Goal: Task Accomplishment & Management: Manage account settings

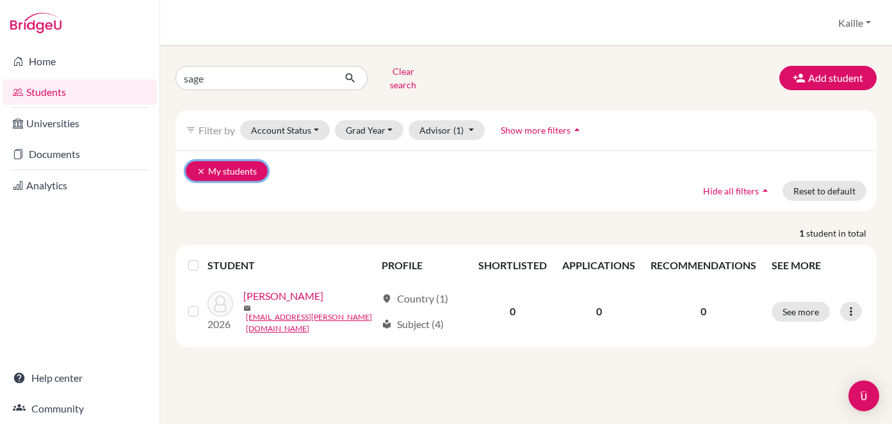
click at [254, 164] on button "clear My students" at bounding box center [227, 171] width 82 height 20
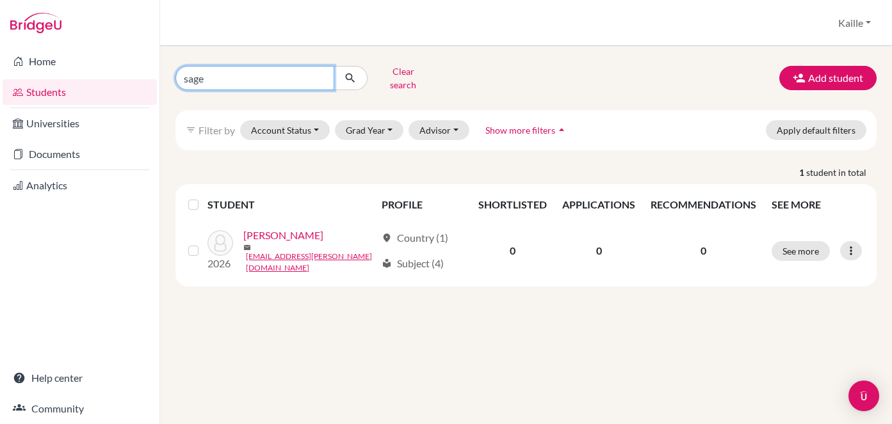
click at [321, 75] on input "sage" at bounding box center [254, 78] width 159 height 24
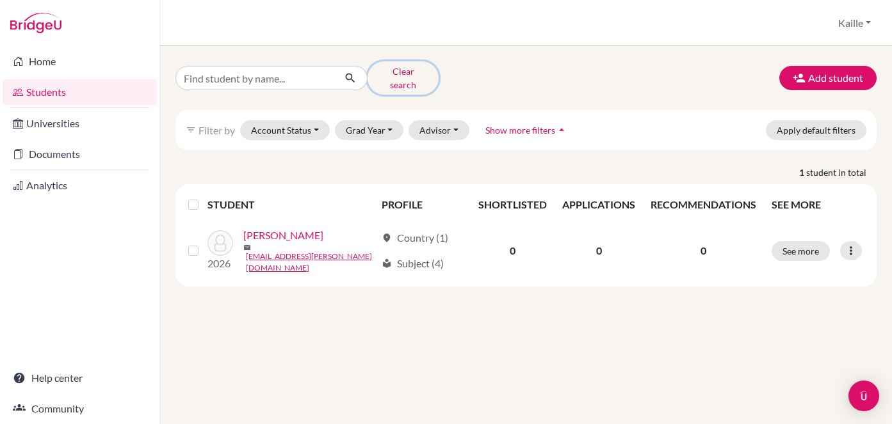
click at [422, 78] on button "Clear search" at bounding box center [402, 77] width 71 height 33
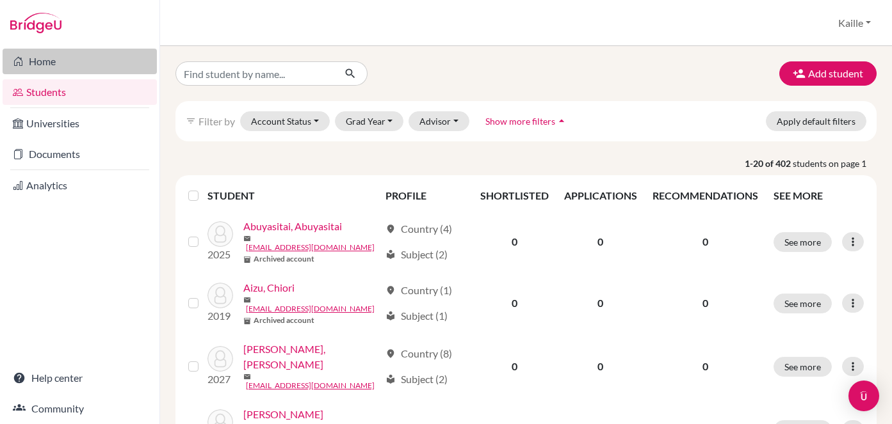
click at [40, 65] on link "Home" at bounding box center [80, 62] width 154 height 26
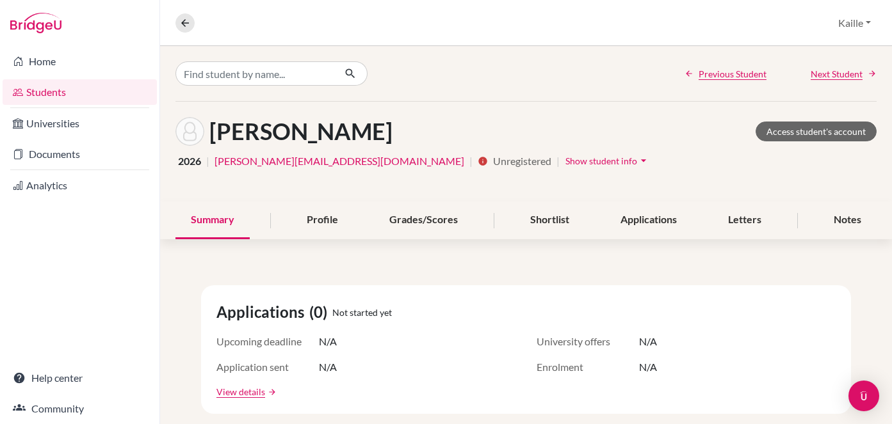
click at [60, 92] on link "Students" at bounding box center [80, 92] width 154 height 26
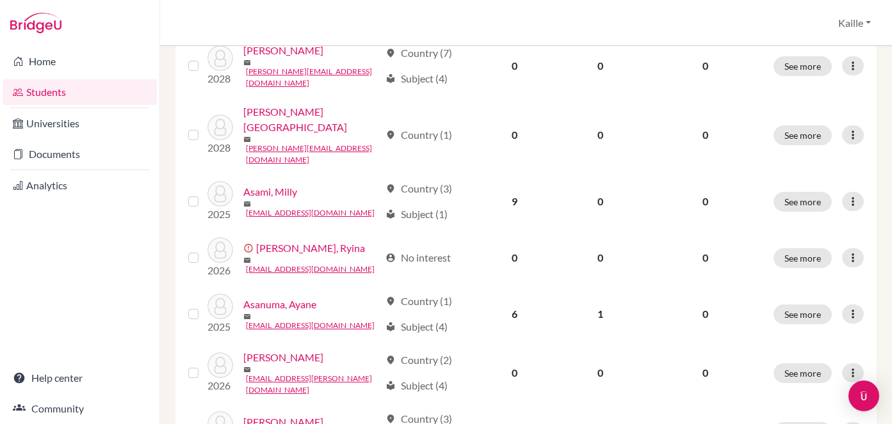
scroll to position [1030, 0]
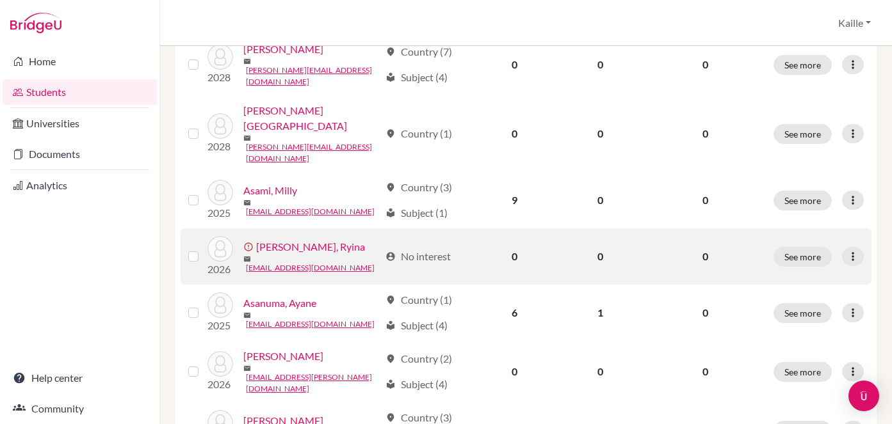
click at [204, 249] on label at bounding box center [204, 249] width 0 height 0
click at [0, 0] on input "checkbox" at bounding box center [0, 0] width 0 height 0
click at [847, 250] on icon at bounding box center [852, 256] width 13 height 13
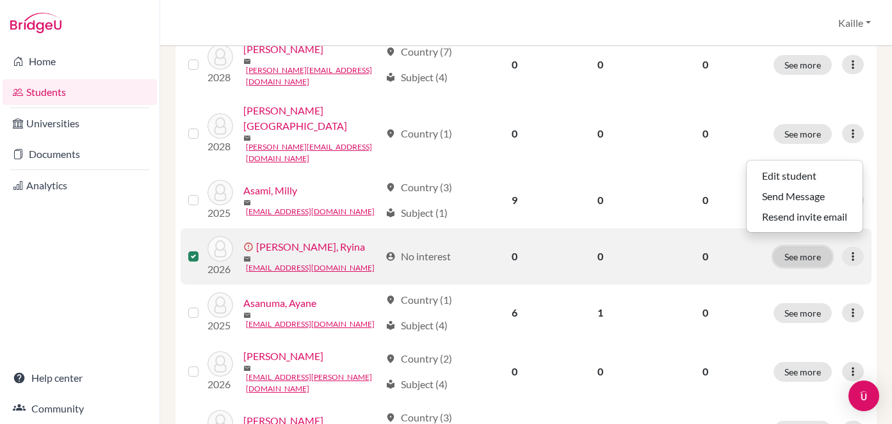
click at [793, 247] on button "See more" at bounding box center [802, 257] width 58 height 20
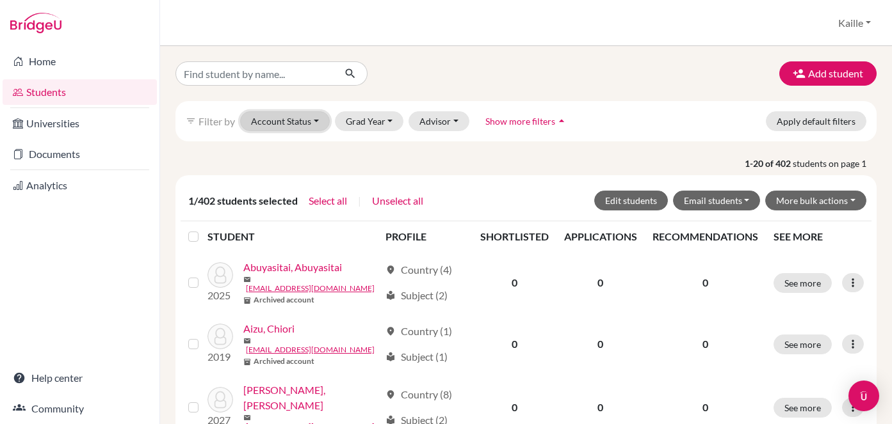
click at [268, 125] on button "Account Status" at bounding box center [285, 121] width 90 height 20
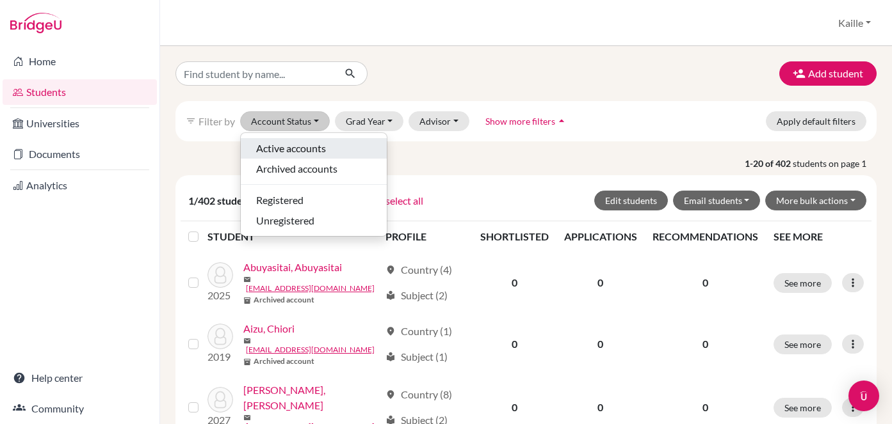
click at [278, 148] on span "Active accounts" at bounding box center [291, 148] width 70 height 15
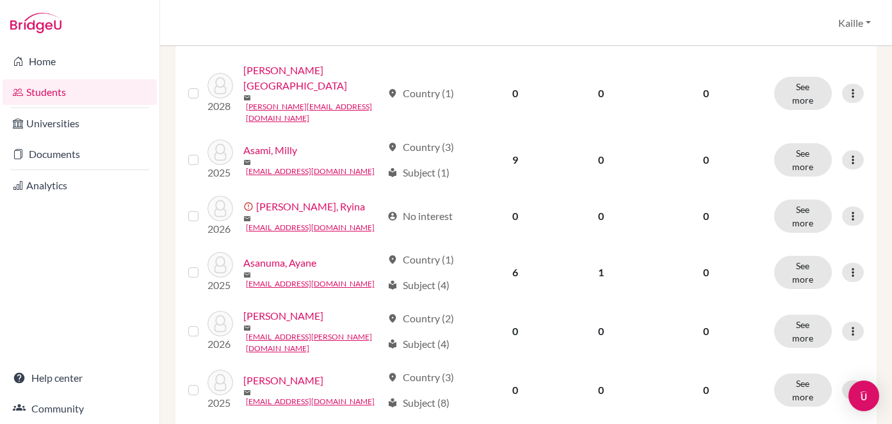
scroll to position [515, 0]
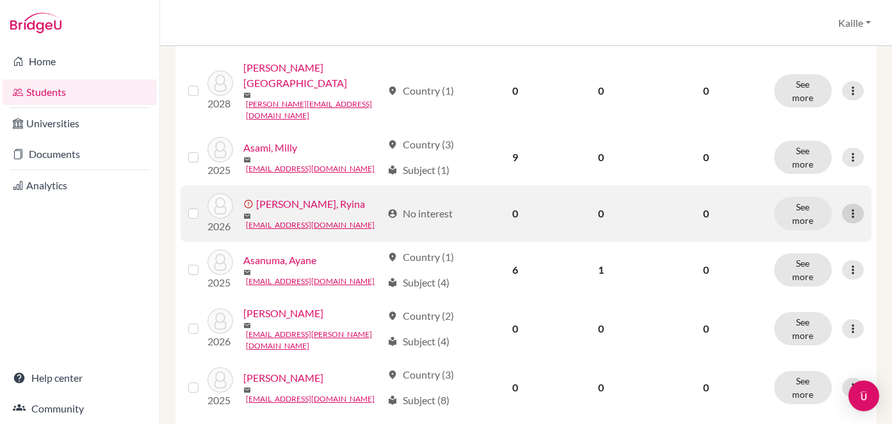
click at [857, 207] on icon at bounding box center [852, 213] width 13 height 13
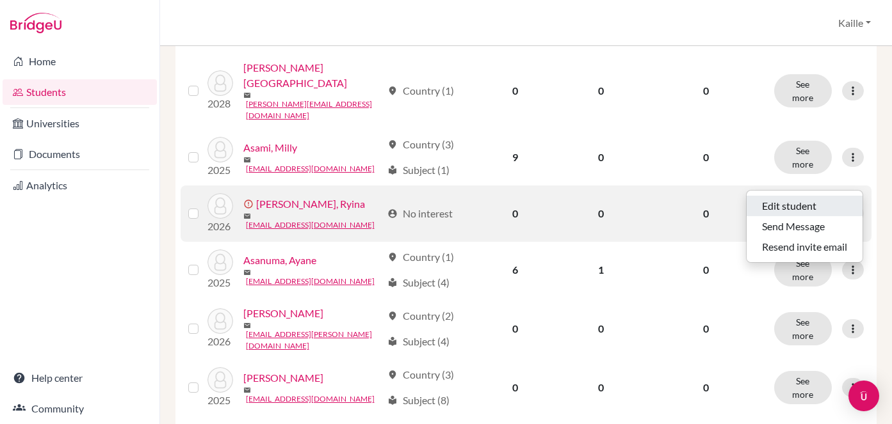
click at [818, 200] on button "Edit student" at bounding box center [804, 206] width 116 height 20
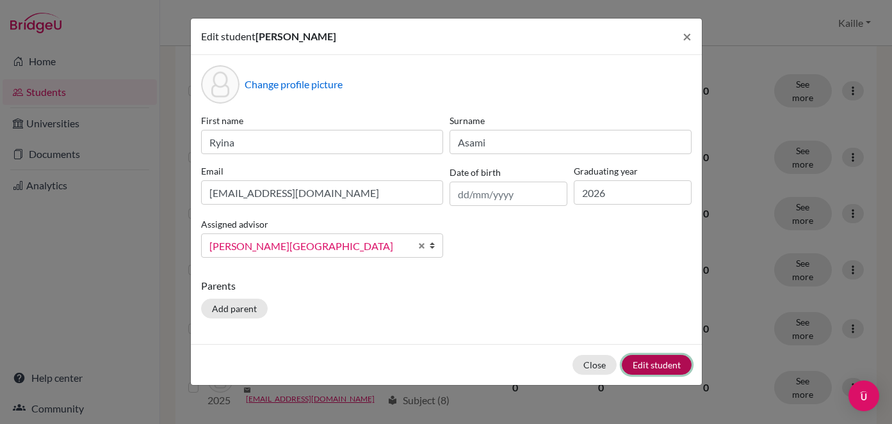
click at [652, 367] on button "Edit student" at bounding box center [656, 365] width 70 height 20
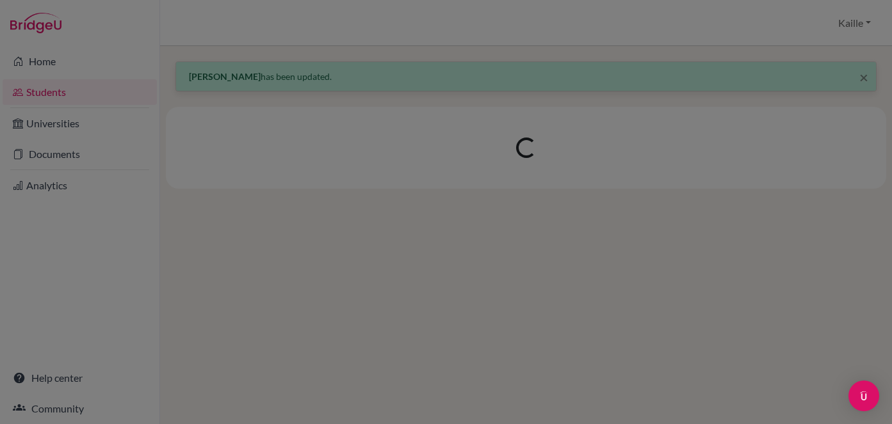
scroll to position [0, 0]
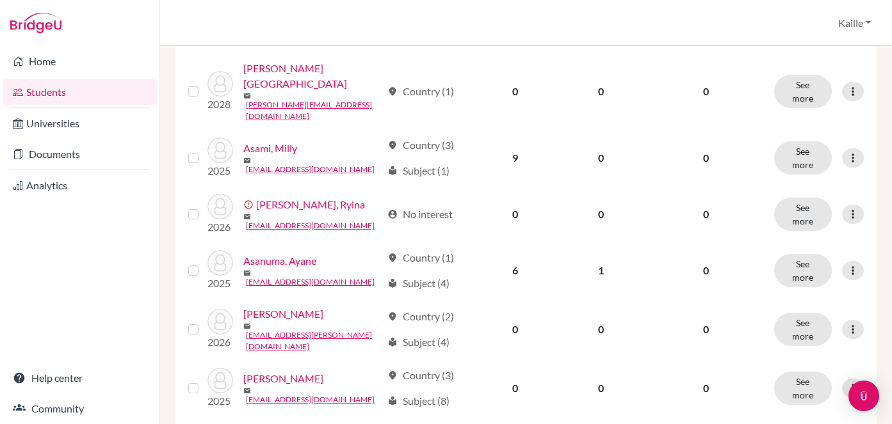
scroll to position [563, 0]
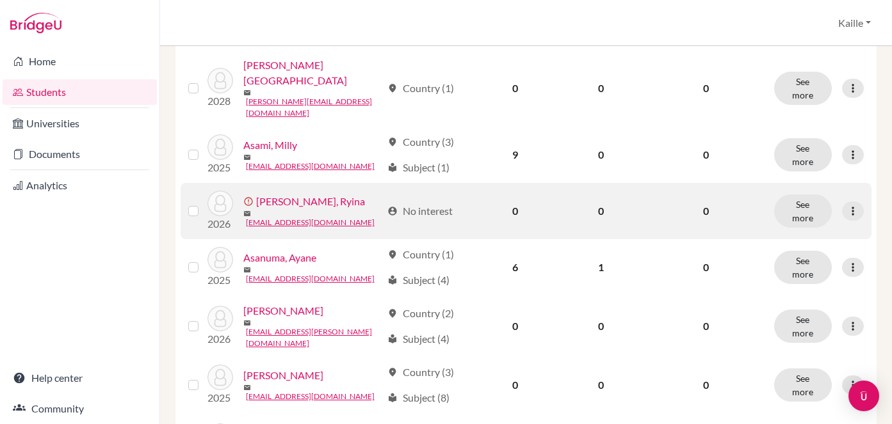
click at [204, 204] on label at bounding box center [204, 204] width 0 height 0
click at [0, 0] on input "checkbox" at bounding box center [0, 0] width 0 height 0
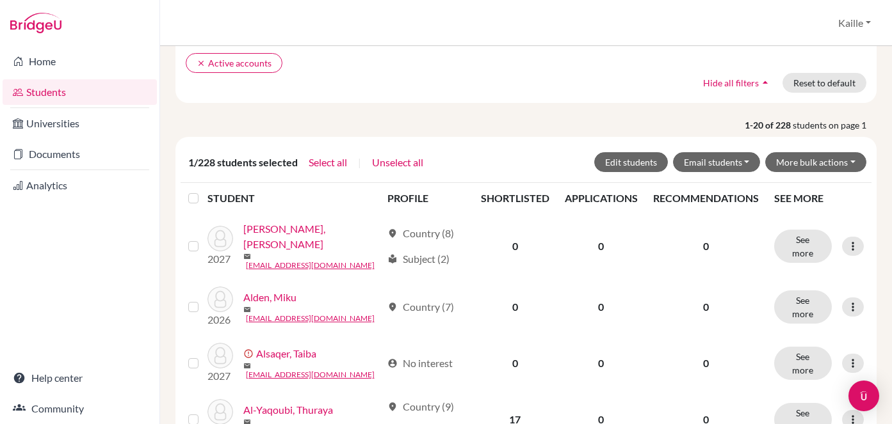
scroll to position [0, 0]
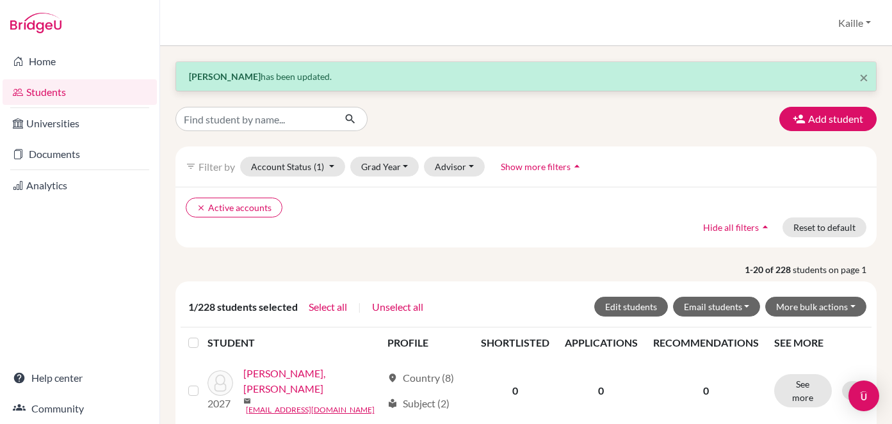
click at [826, 318] on div "1/228 students selected Select all | Unselect all Edit students Email students …" at bounding box center [525, 307] width 691 height 41
click at [826, 313] on button "More bulk actions" at bounding box center [815, 307] width 101 height 20
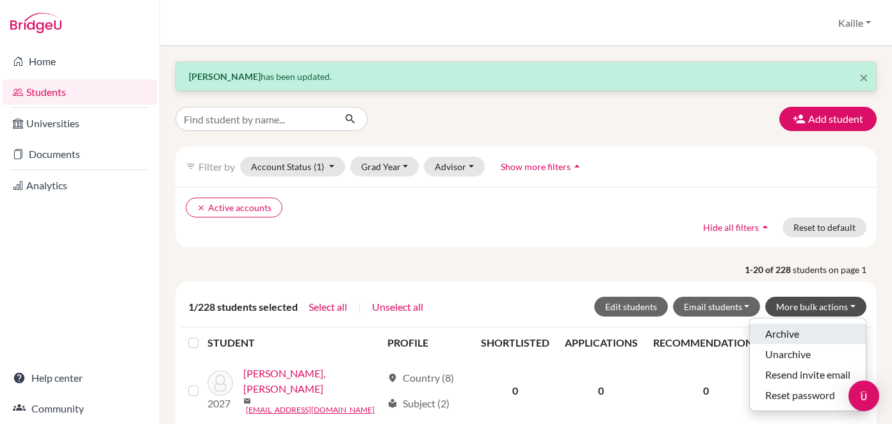
click at [791, 332] on button "Archive" at bounding box center [807, 334] width 116 height 20
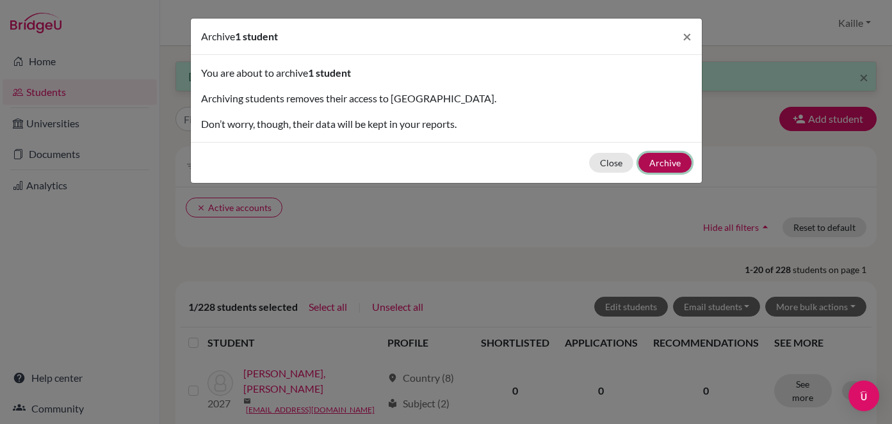
click at [662, 166] on button "Archive" at bounding box center [664, 163] width 53 height 20
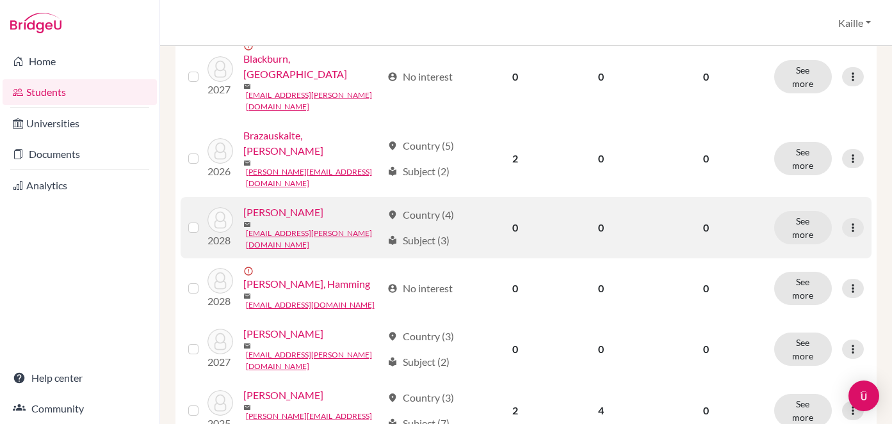
scroll to position [1105, 0]
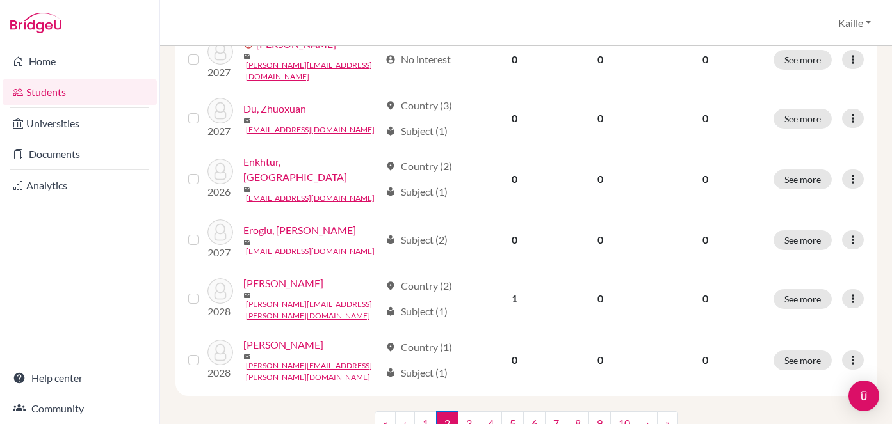
scroll to position [1132, 0]
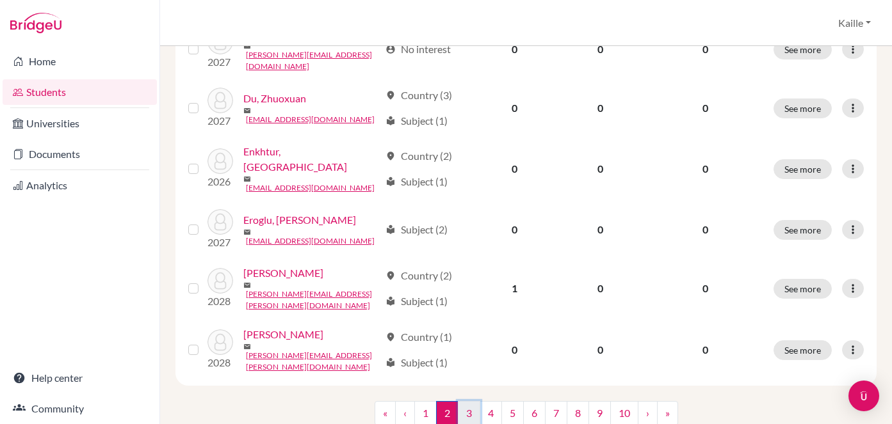
click at [472, 401] on link "3" at bounding box center [469, 413] width 22 height 24
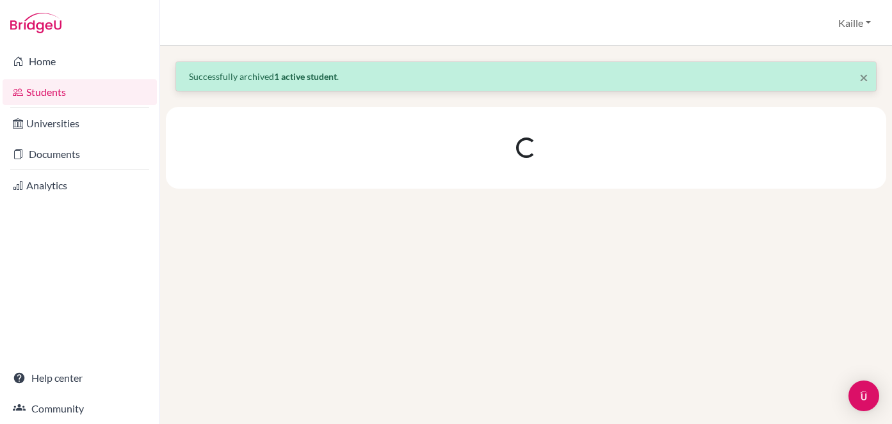
scroll to position [0, 0]
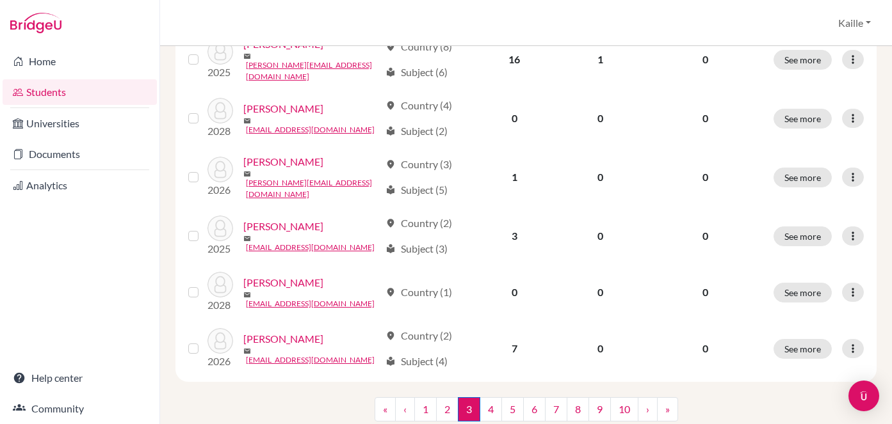
scroll to position [1132, 0]
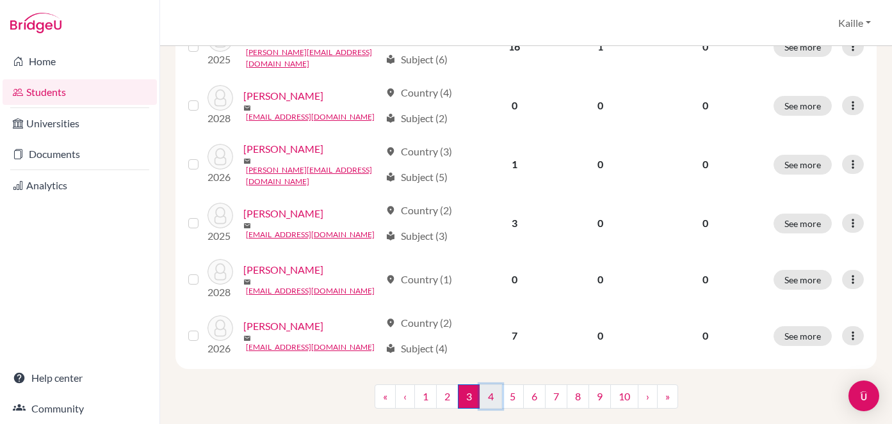
click at [488, 385] on link "4" at bounding box center [490, 397] width 22 height 24
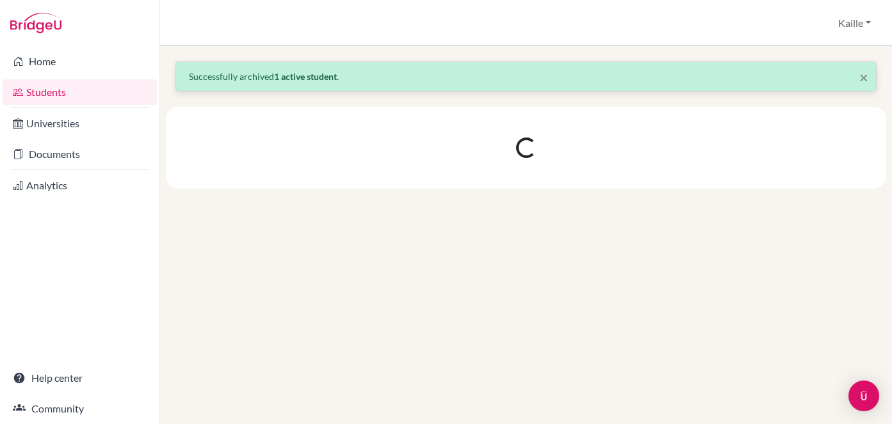
scroll to position [0, 0]
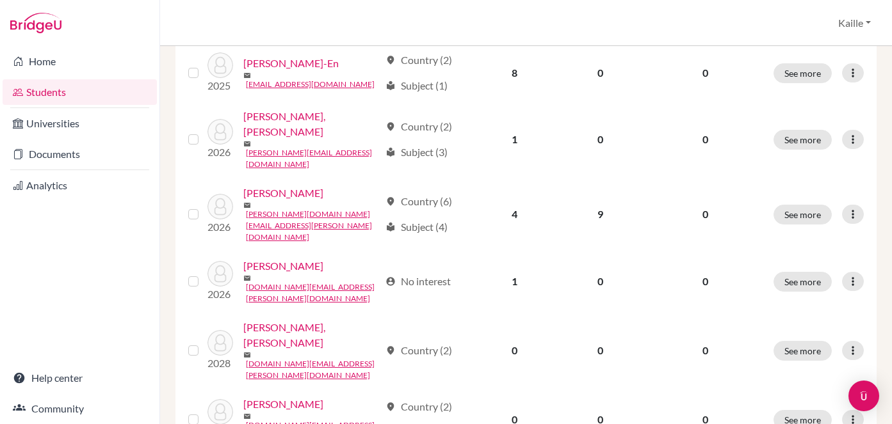
scroll to position [1097, 0]
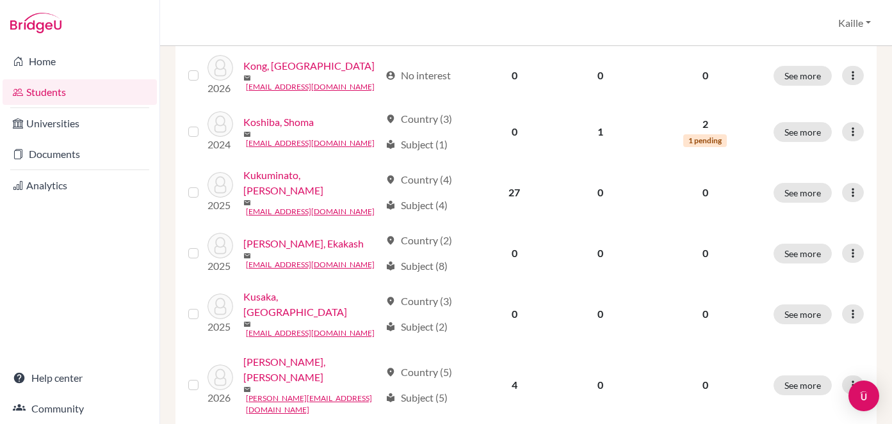
scroll to position [1105, 0]
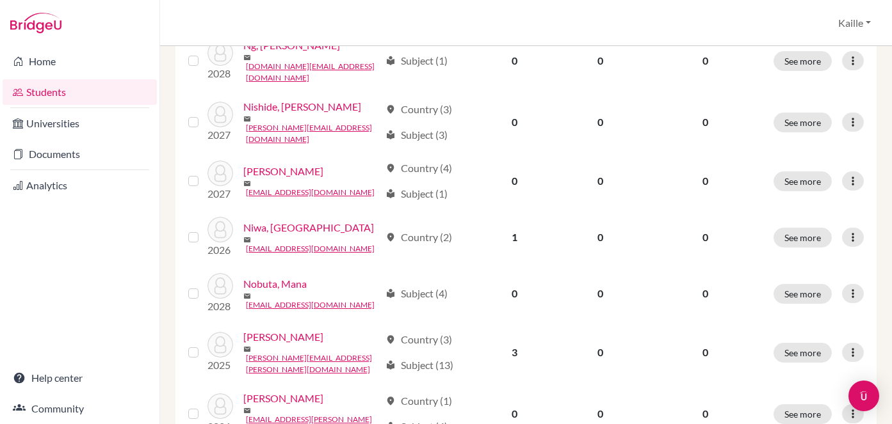
scroll to position [1105, 0]
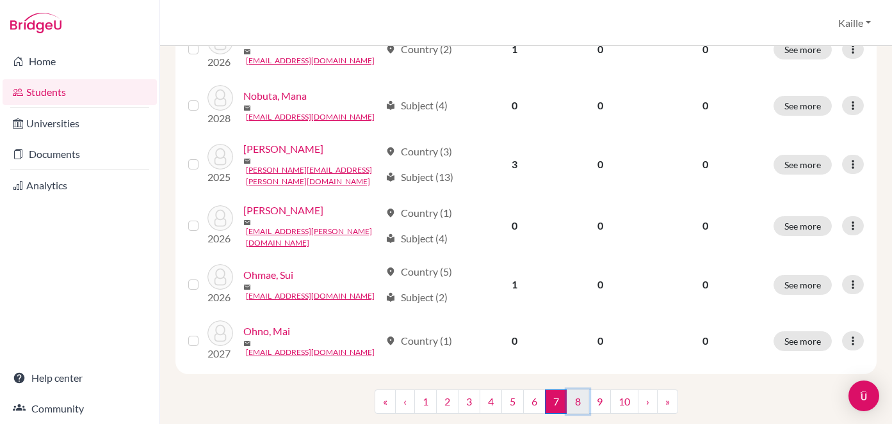
click at [580, 390] on link "8" at bounding box center [577, 402] width 22 height 24
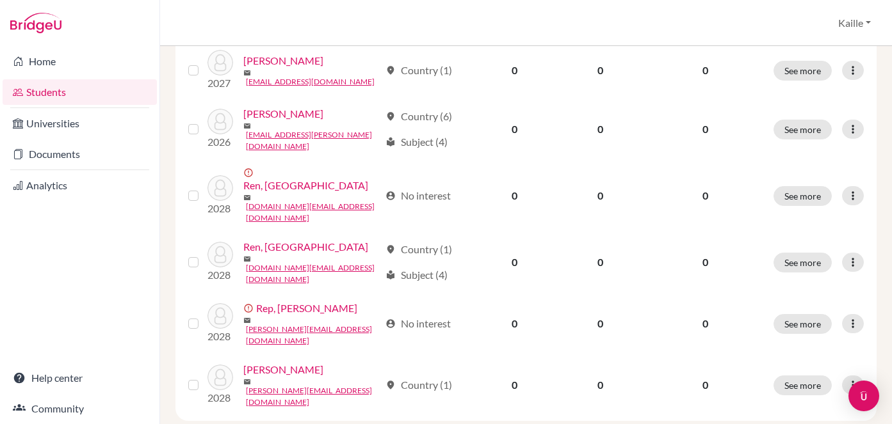
scroll to position [1105, 0]
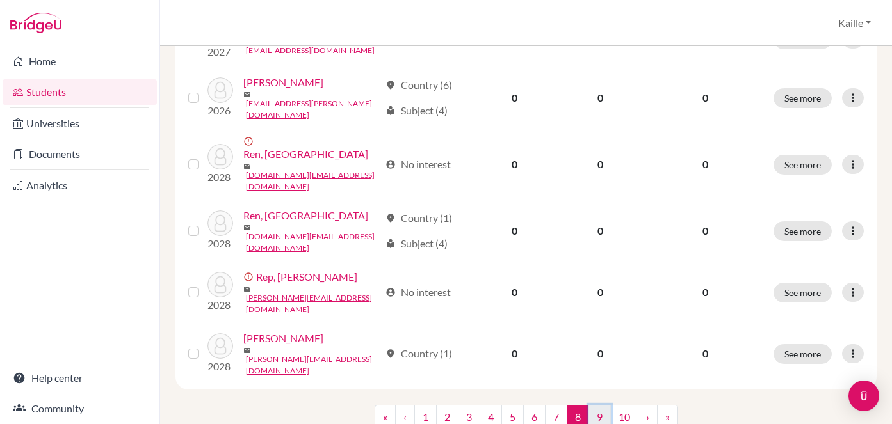
click at [597, 405] on link "9" at bounding box center [599, 417] width 22 height 24
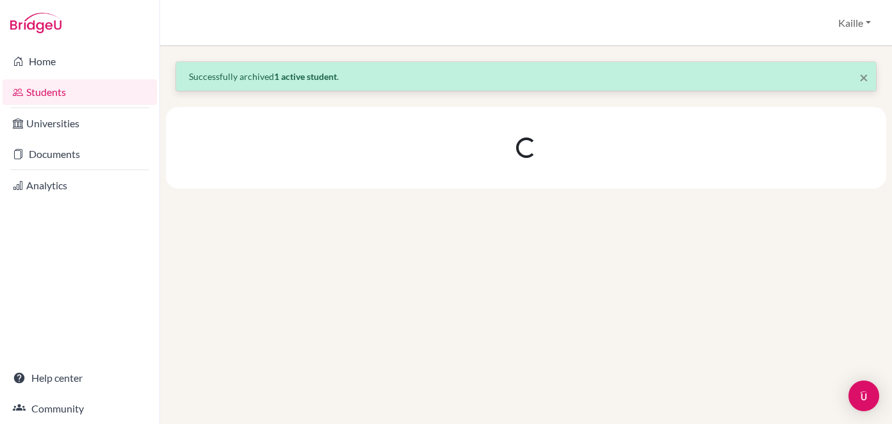
scroll to position [0, 0]
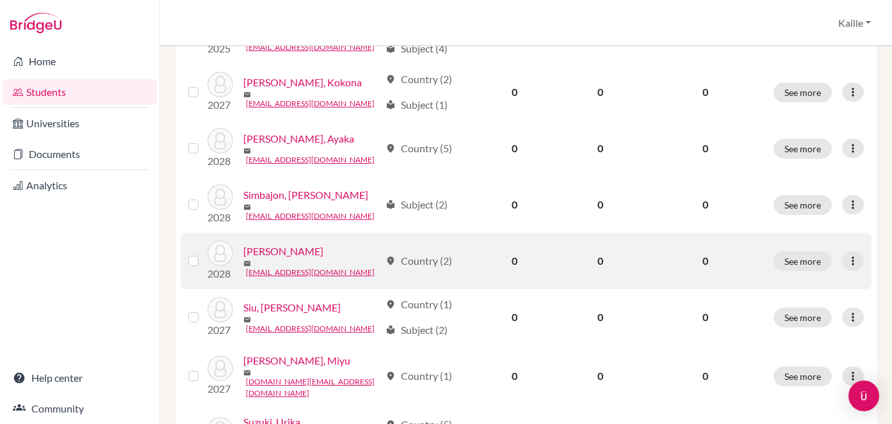
scroll to position [1105, 0]
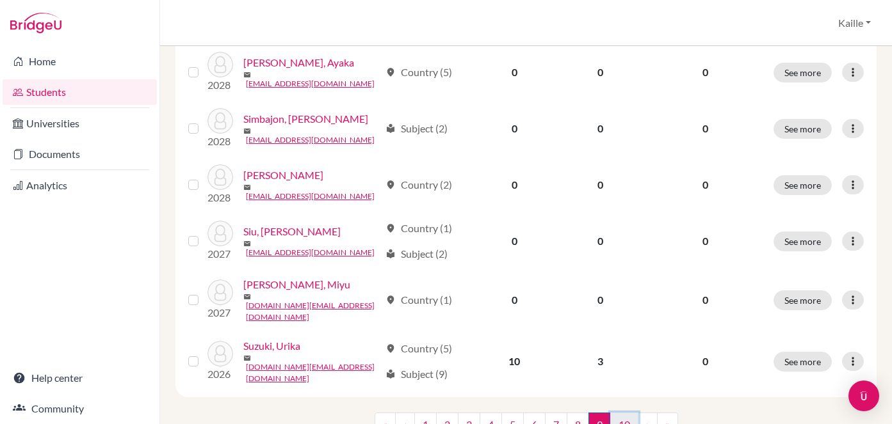
click at [630, 413] on link "10" at bounding box center [624, 425] width 28 height 24
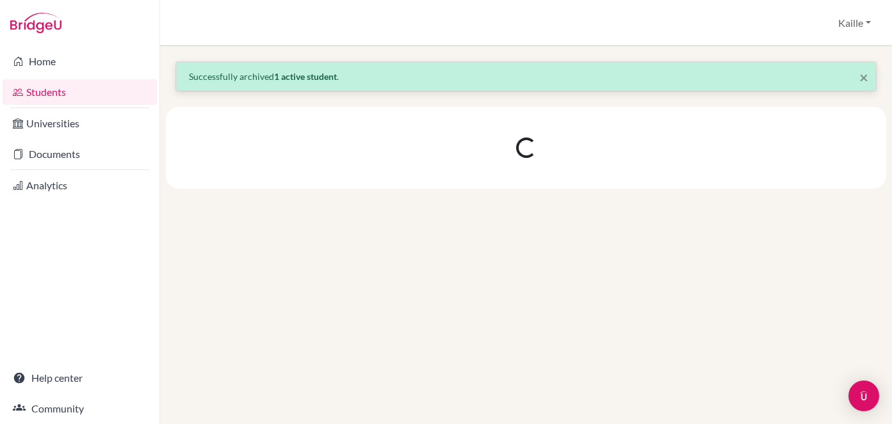
scroll to position [0, 0]
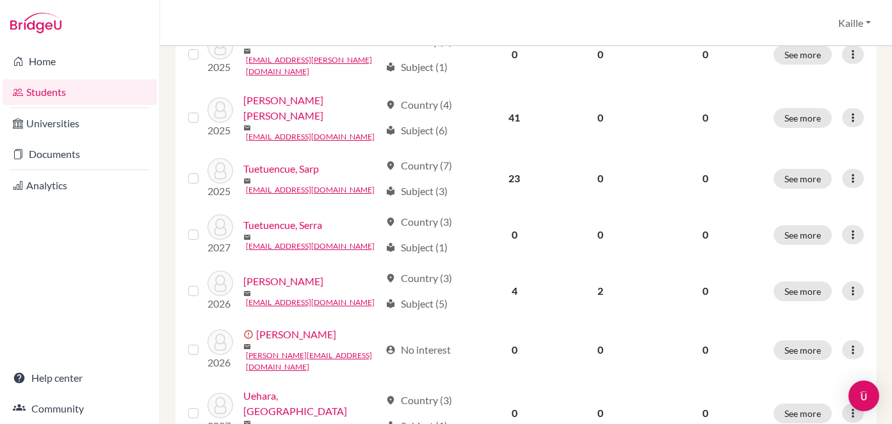
scroll to position [1132, 0]
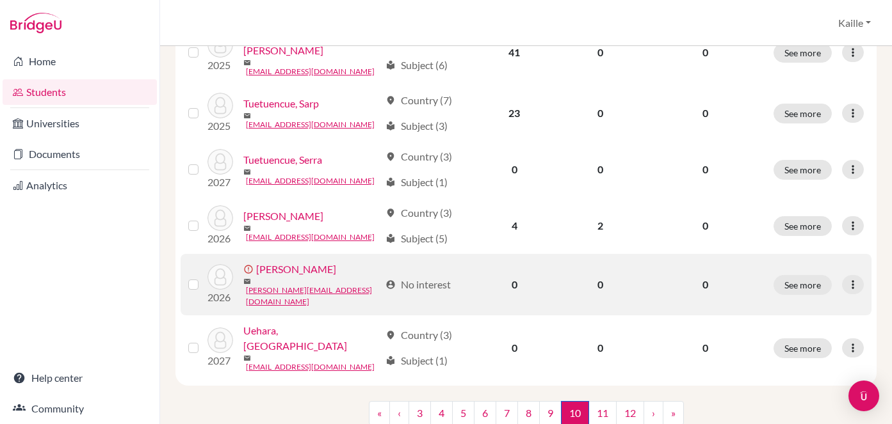
click at [204, 277] on label at bounding box center [204, 277] width 0 height 0
click at [0, 0] on input "checkbox" at bounding box center [0, 0] width 0 height 0
click at [806, 275] on button "See more" at bounding box center [802, 285] width 58 height 20
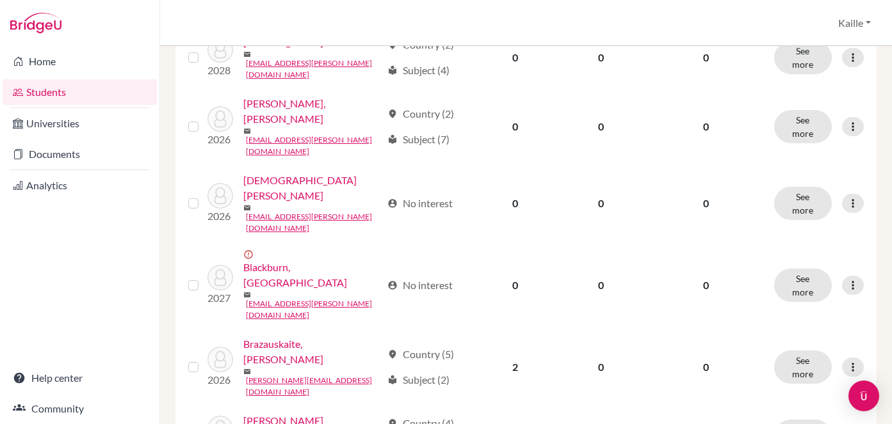
scroll to position [1101, 0]
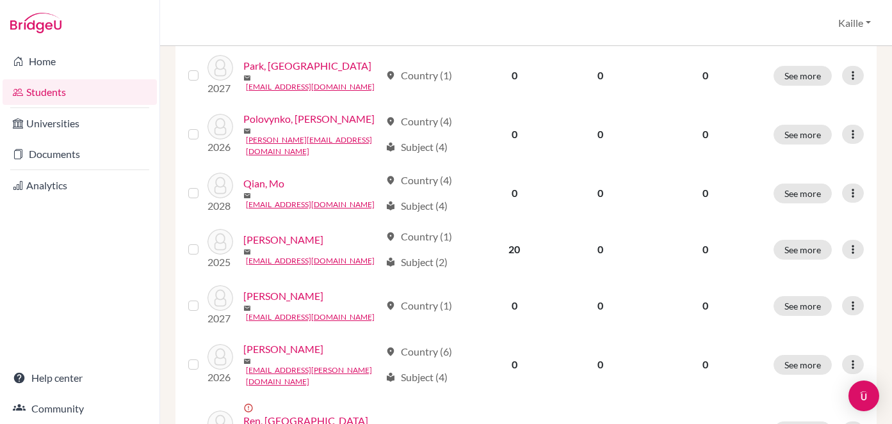
scroll to position [1101, 0]
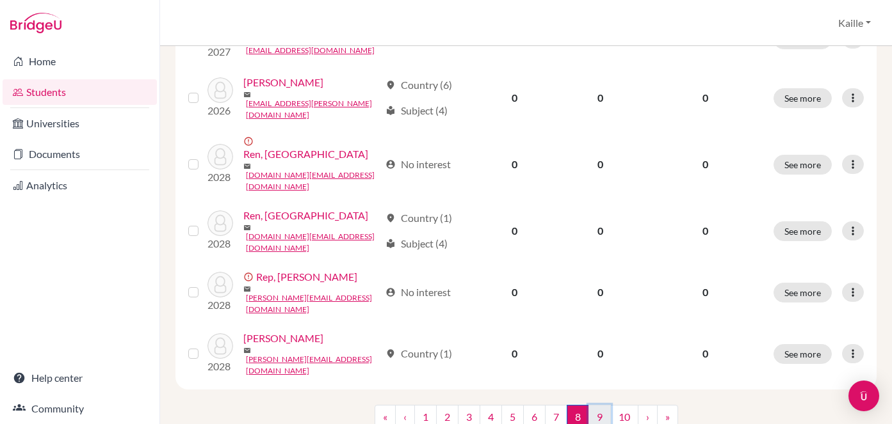
click at [596, 405] on link "9" at bounding box center [599, 417] width 22 height 24
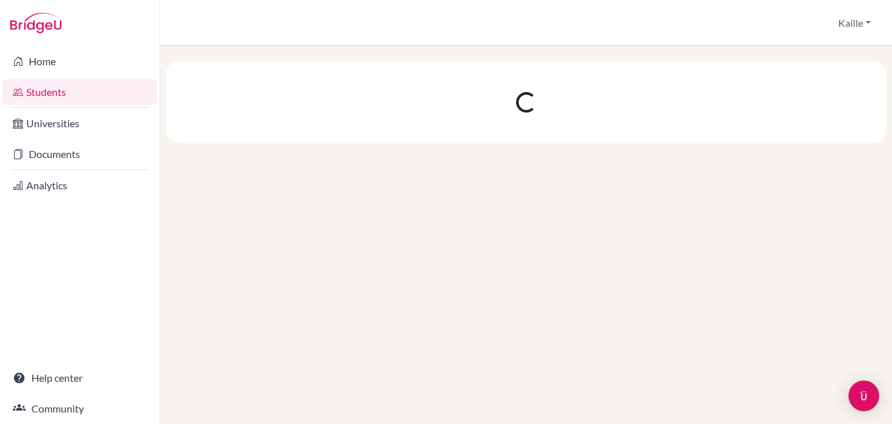
scroll to position [0, 0]
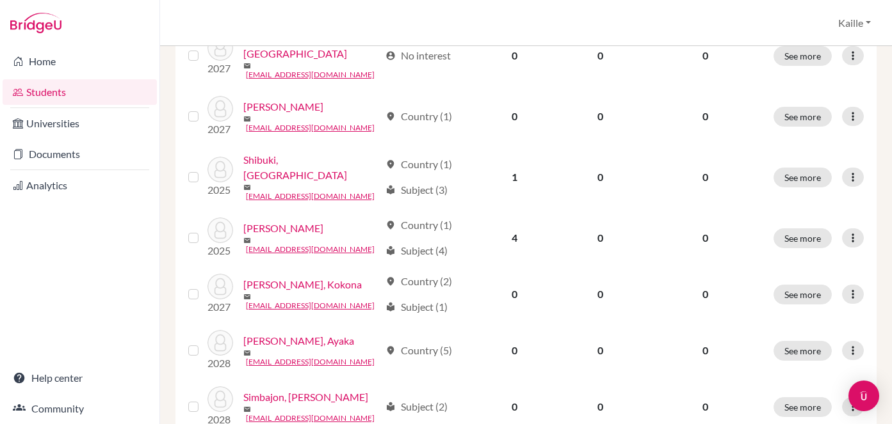
scroll to position [1101, 0]
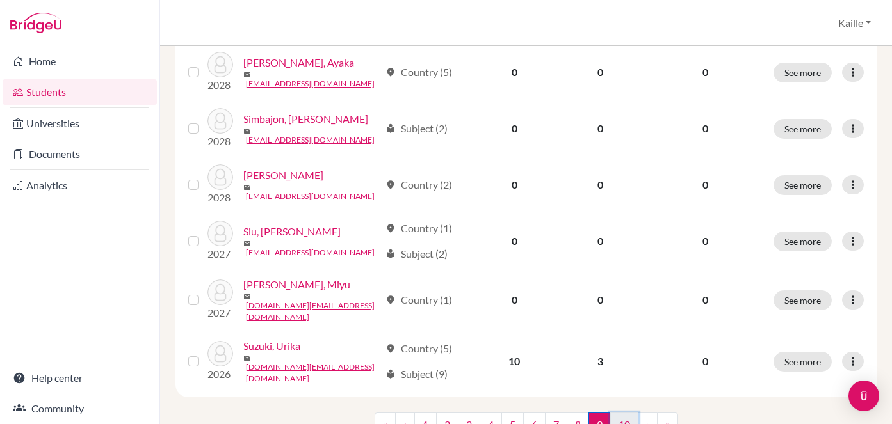
click at [624, 413] on link "10" at bounding box center [624, 425] width 28 height 24
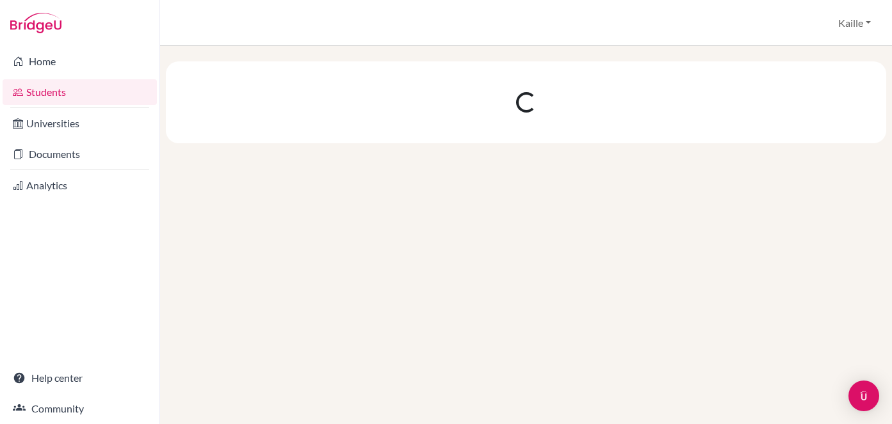
scroll to position [0, 0]
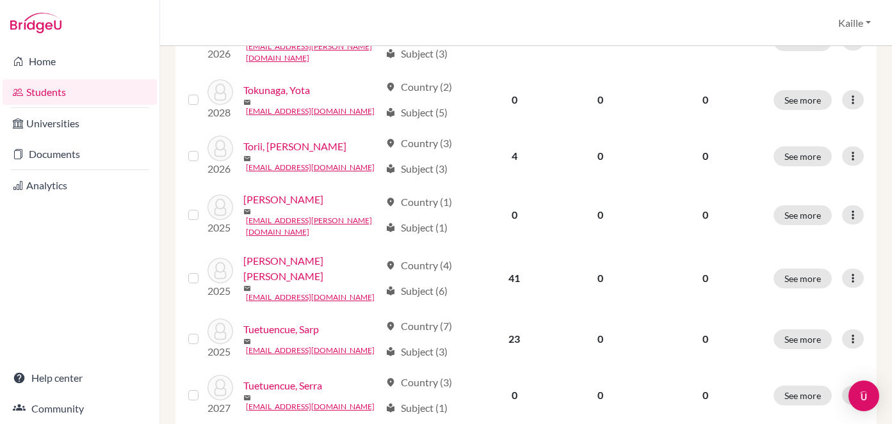
scroll to position [1128, 0]
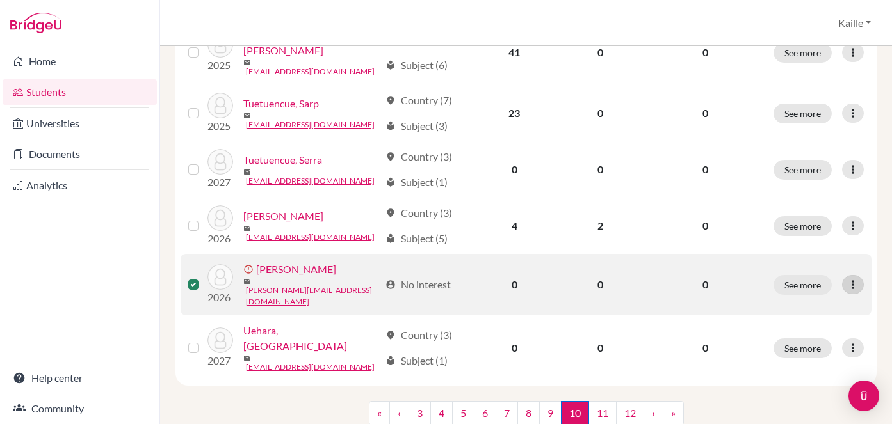
click at [850, 278] on icon at bounding box center [852, 284] width 13 height 13
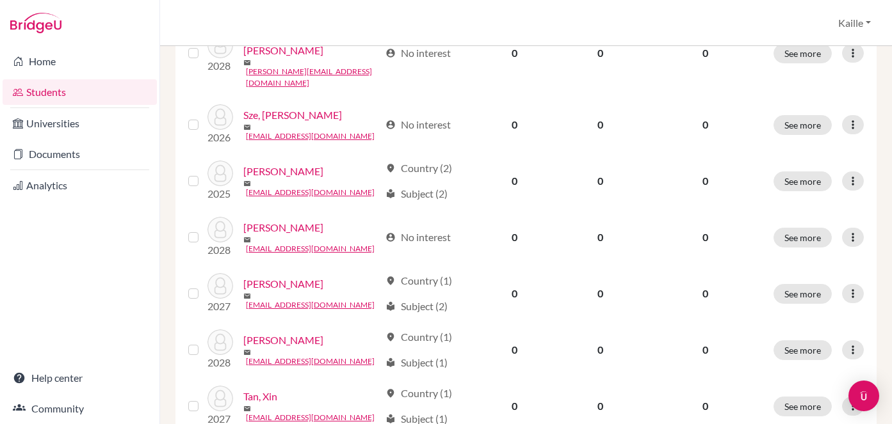
scroll to position [0, 0]
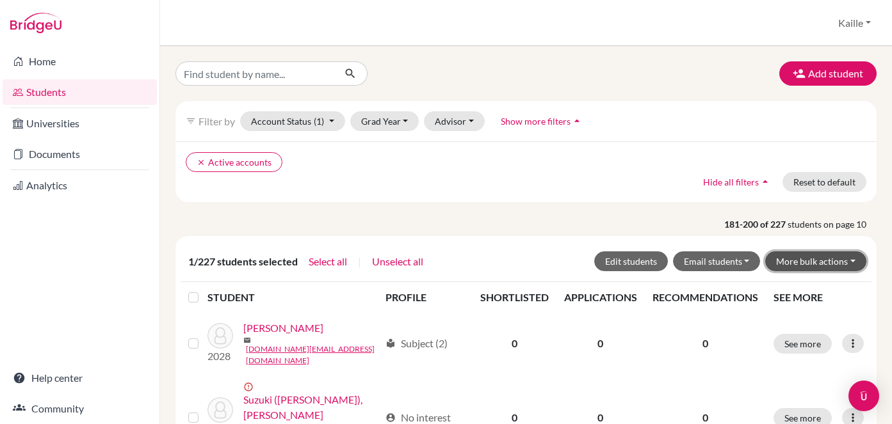
click at [821, 264] on button "More bulk actions" at bounding box center [815, 262] width 101 height 20
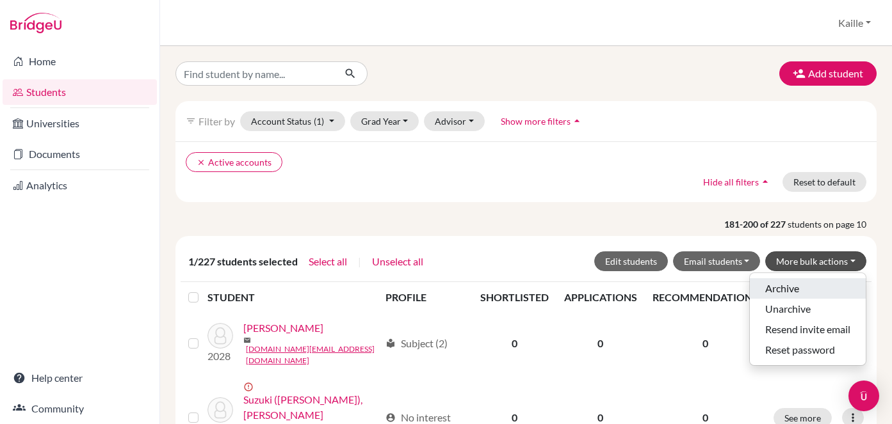
click at [804, 289] on button "Archive" at bounding box center [807, 288] width 116 height 20
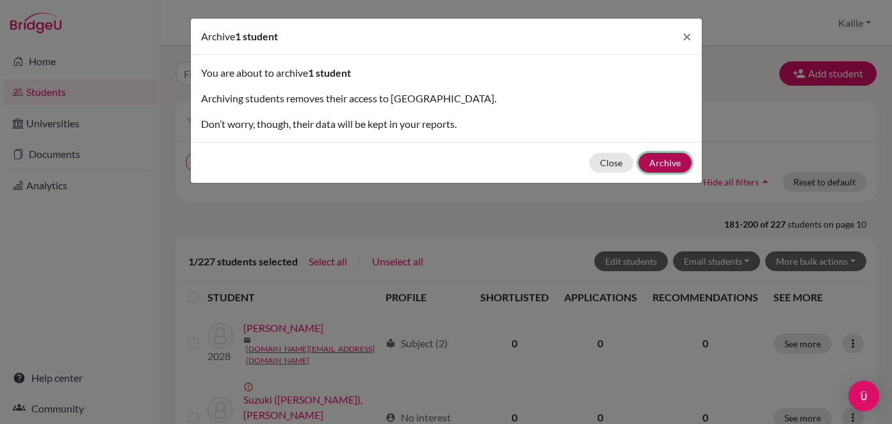
click at [654, 163] on button "Archive" at bounding box center [664, 163] width 53 height 20
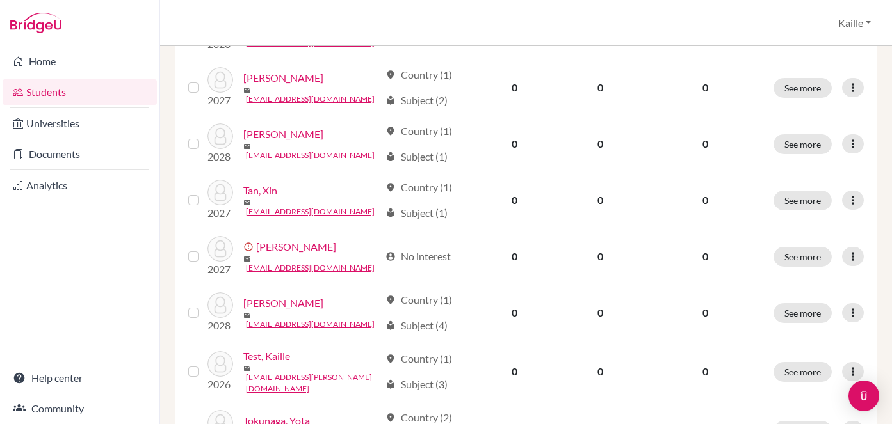
scroll to position [1132, 0]
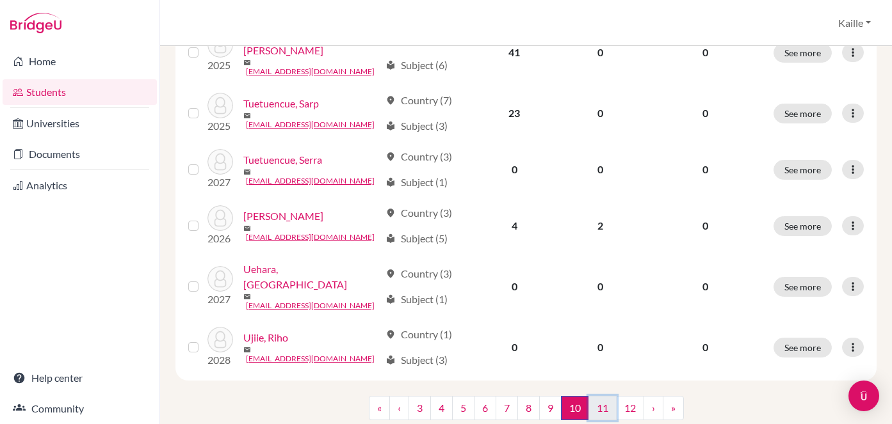
click at [610, 396] on link "11" at bounding box center [602, 408] width 28 height 24
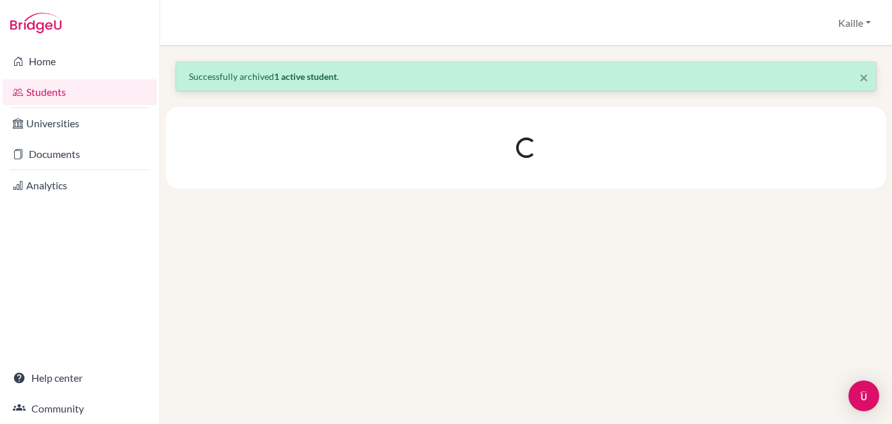
scroll to position [0, 0]
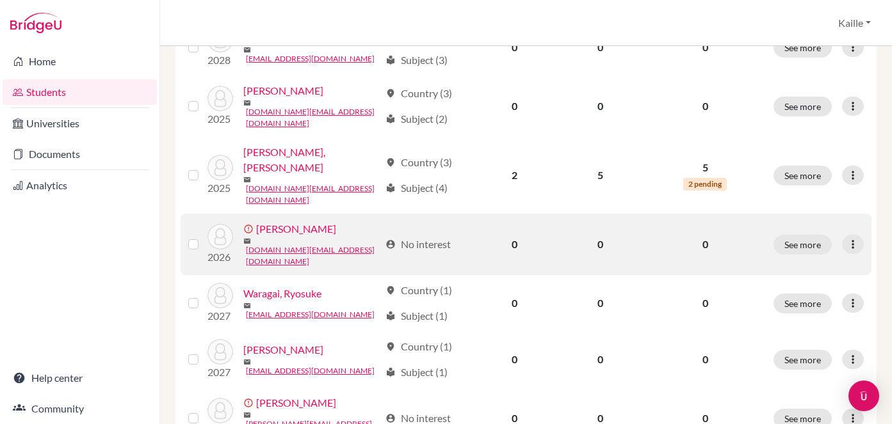
scroll to position [412, 0]
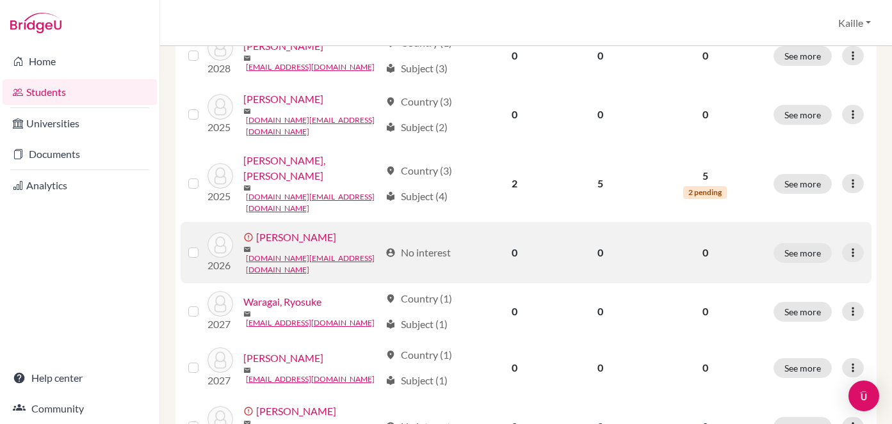
click at [204, 245] on label at bounding box center [204, 245] width 0 height 0
click at [0, 0] on input "checkbox" at bounding box center [0, 0] width 0 height 0
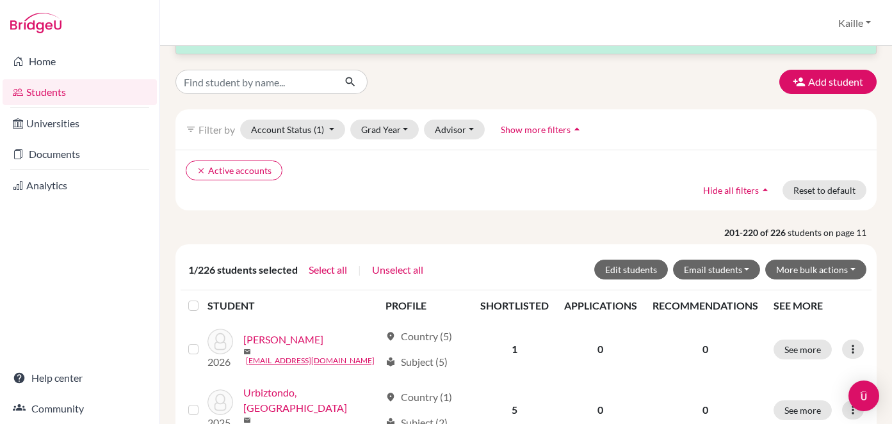
scroll to position [0, 0]
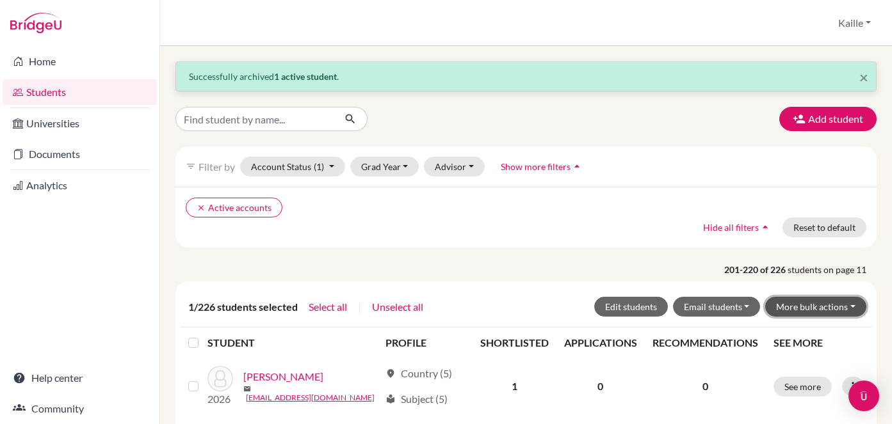
click at [798, 310] on button "More bulk actions" at bounding box center [815, 307] width 101 height 20
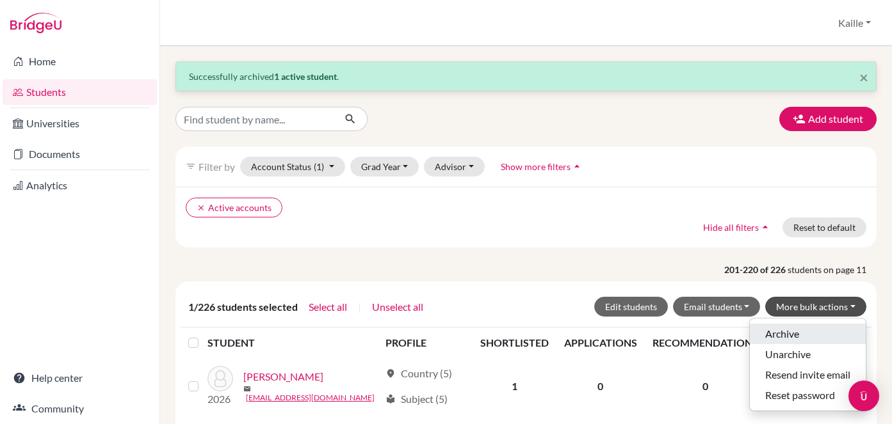
click at [782, 342] on button "Archive" at bounding box center [807, 334] width 116 height 20
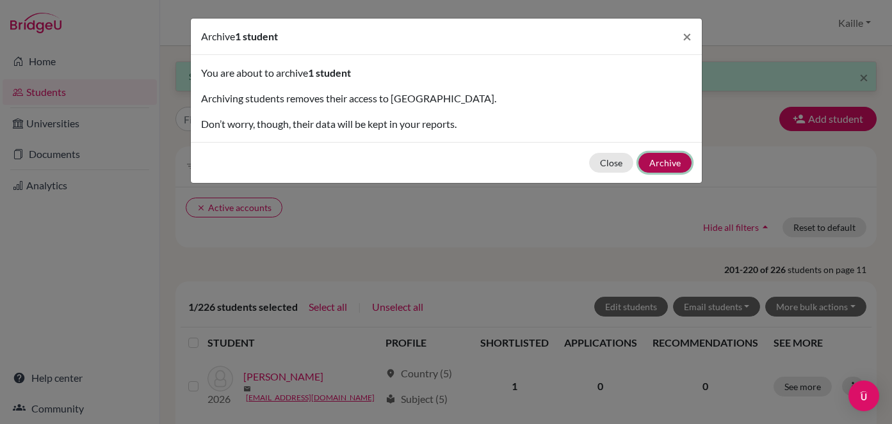
click at [664, 163] on button "Archive" at bounding box center [664, 163] width 53 height 20
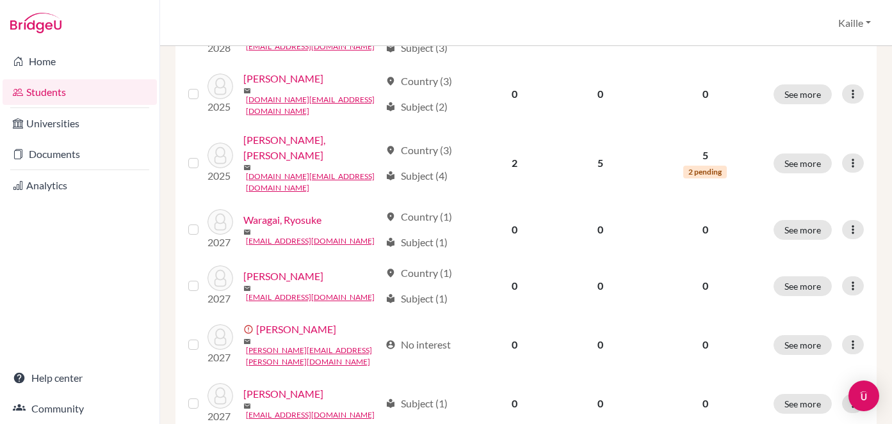
scroll to position [436, 0]
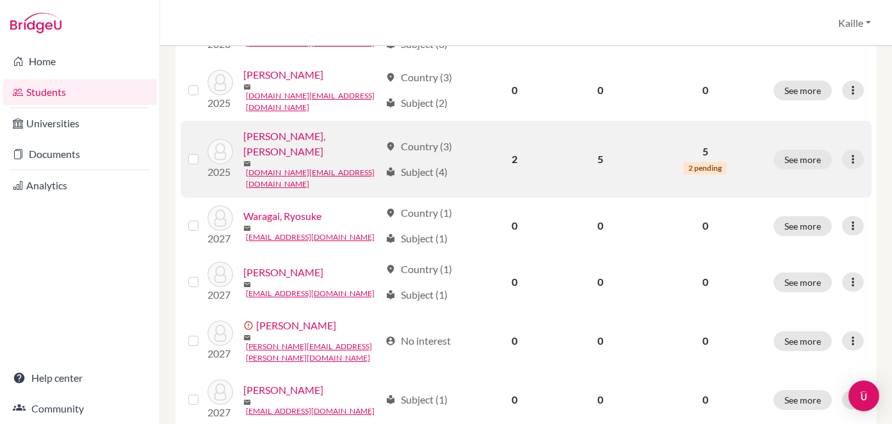
click at [707, 162] on span "2 pending" at bounding box center [705, 168] width 44 height 13
click at [799, 150] on button "See more" at bounding box center [802, 160] width 58 height 20
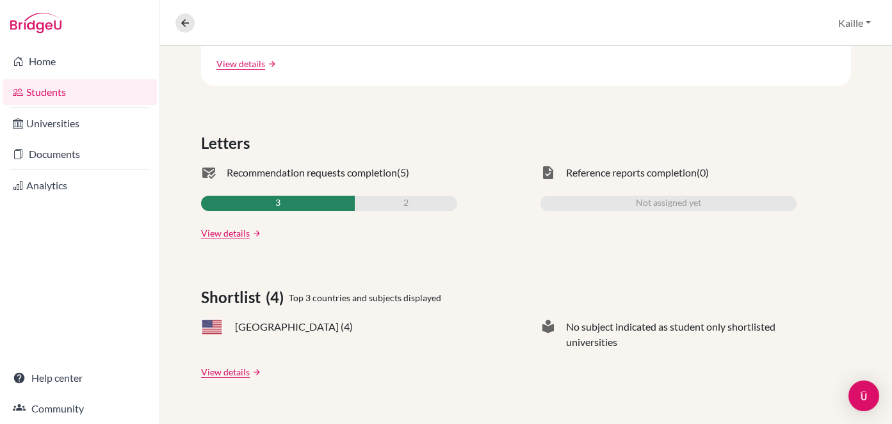
scroll to position [332, 0]
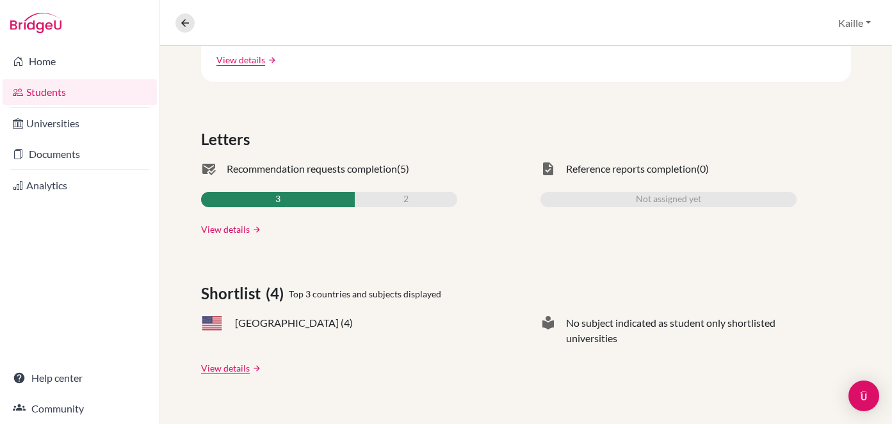
click at [223, 233] on link "View details" at bounding box center [225, 229] width 49 height 13
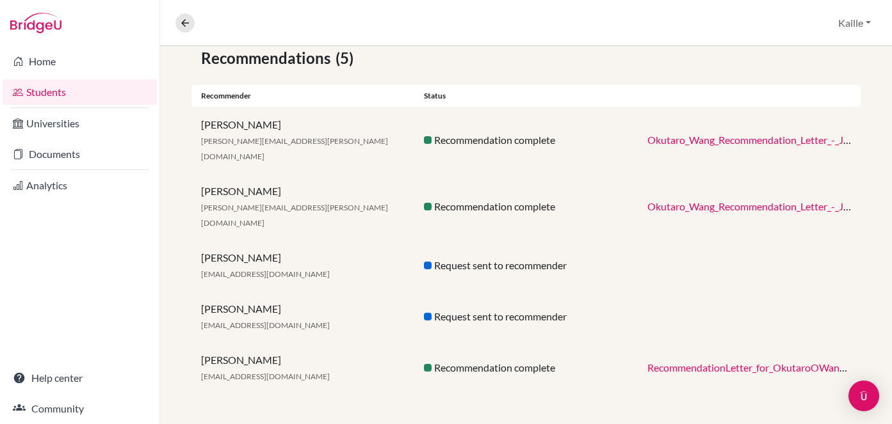
scroll to position [208, 0]
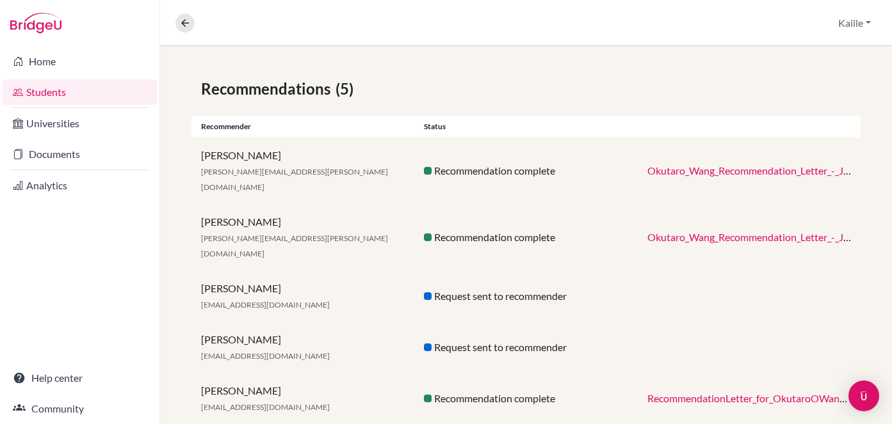
click at [739, 164] on link "Okutaro_Wang_Recommendation_Letter_-_Jonathon_Conlon.pdf" at bounding box center [790, 170] width 287 height 12
